Goal: Navigation & Orientation: Find specific page/section

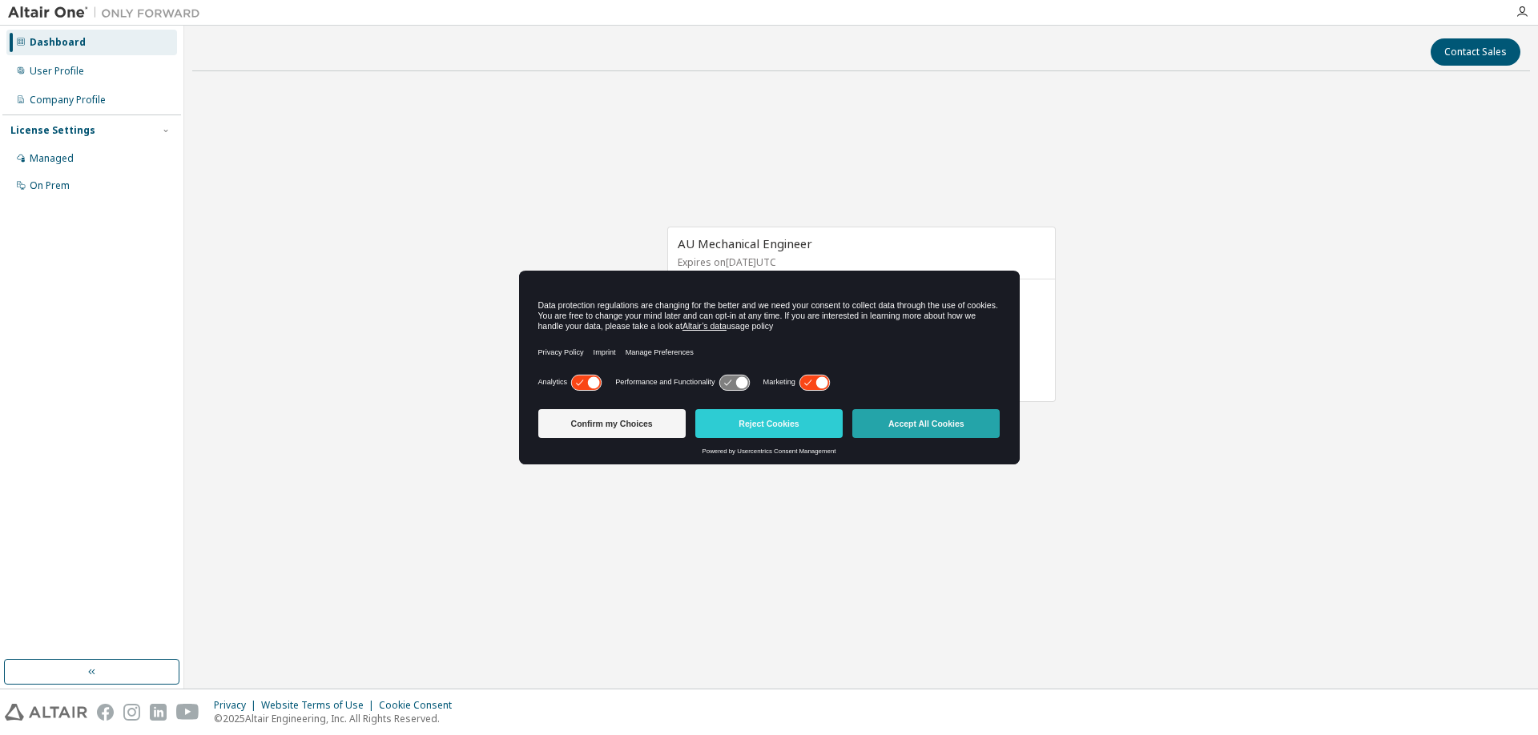
click at [913, 419] on button "Accept All Cookies" at bounding box center [925, 423] width 147 height 29
